Goal: Information Seeking & Learning: Learn about a topic

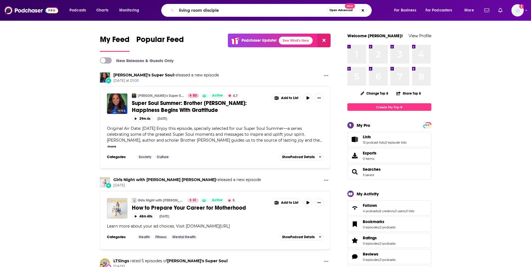
type input "living room disciple"
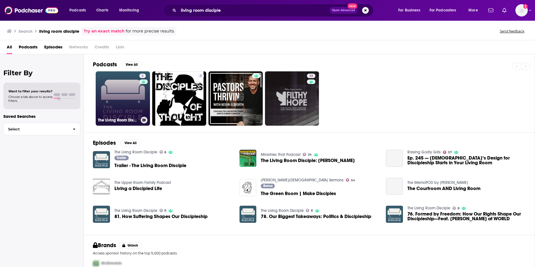
click at [123, 99] on link "8 The Living Room Disciple" at bounding box center [123, 98] width 54 height 54
